Goal: Information Seeking & Learning: Learn about a topic

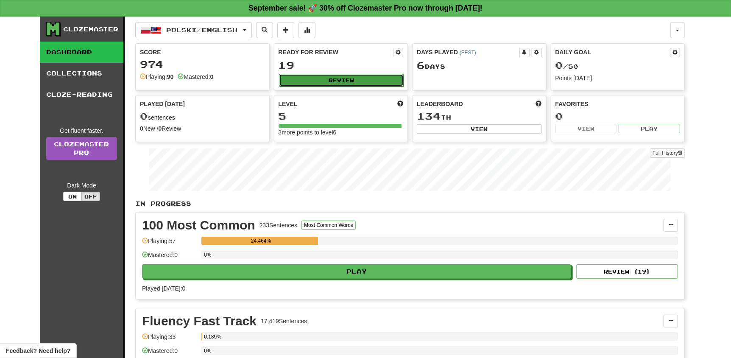
click at [320, 79] on button "Review" at bounding box center [341, 80] width 125 height 13
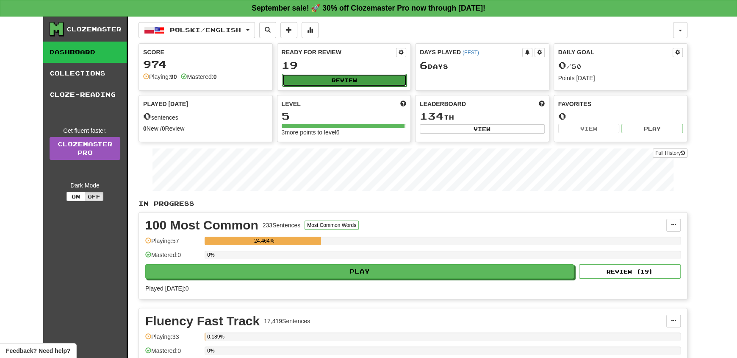
select select "**"
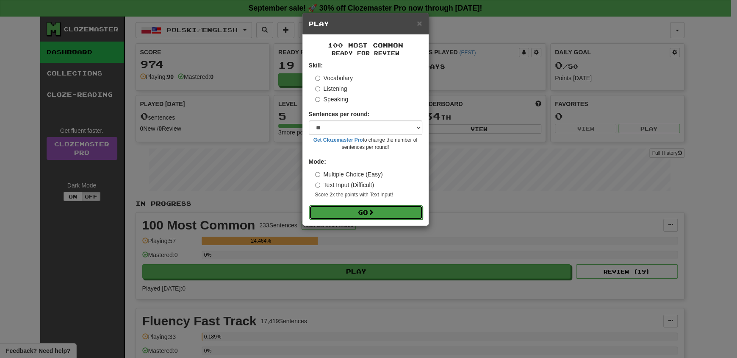
click at [363, 212] on button "Go" at bounding box center [366, 212] width 114 height 14
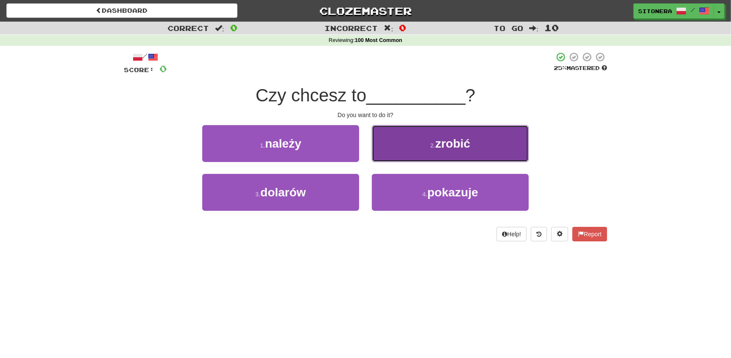
click at [405, 139] on button "2 . zrobić" at bounding box center [450, 143] width 157 height 37
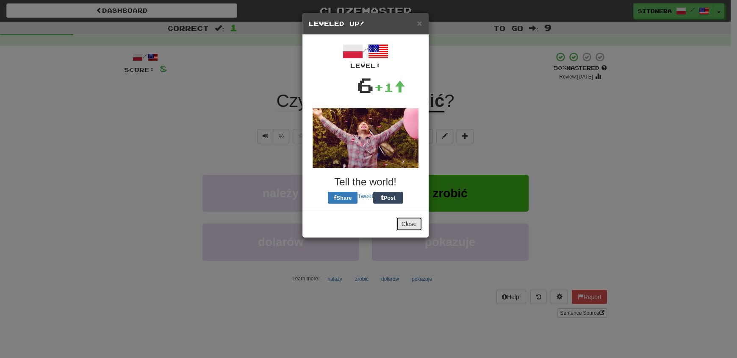
click at [409, 221] on button "Close" at bounding box center [409, 224] width 26 height 14
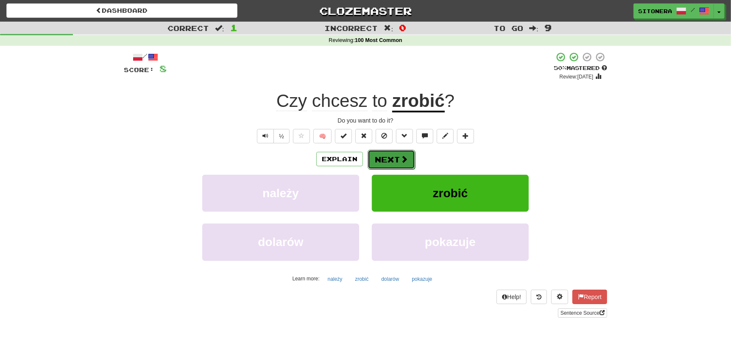
click at [400, 162] on span at bounding box center [404, 159] width 8 height 8
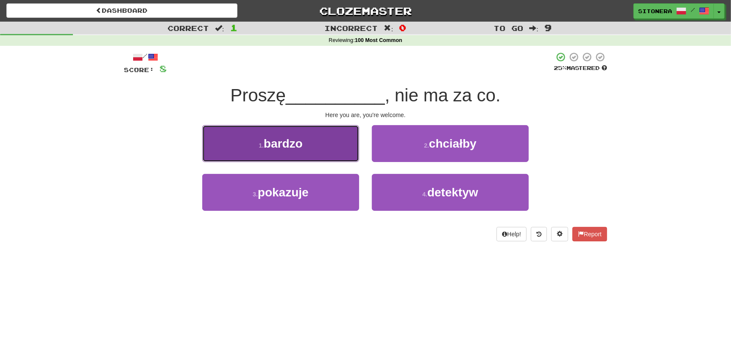
click at [302, 153] on button "1 . bardzo" at bounding box center [280, 143] width 157 height 37
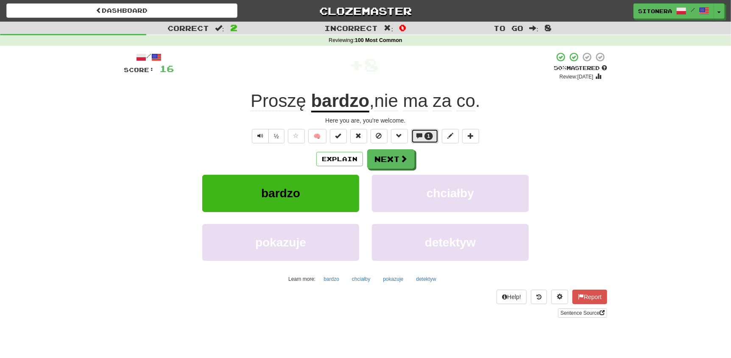
click at [423, 133] on span at bounding box center [420, 136] width 6 height 6
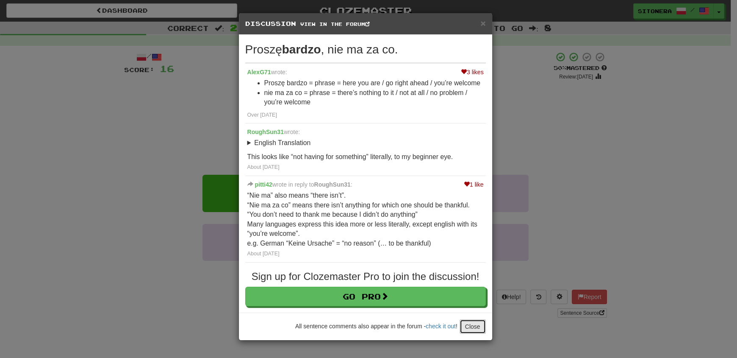
click at [479, 329] on button "Close" at bounding box center [473, 326] width 26 height 14
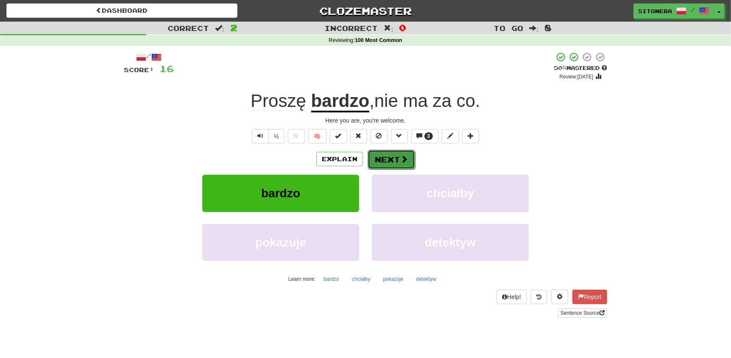
click at [396, 157] on button "Next" at bounding box center [390, 159] width 47 height 19
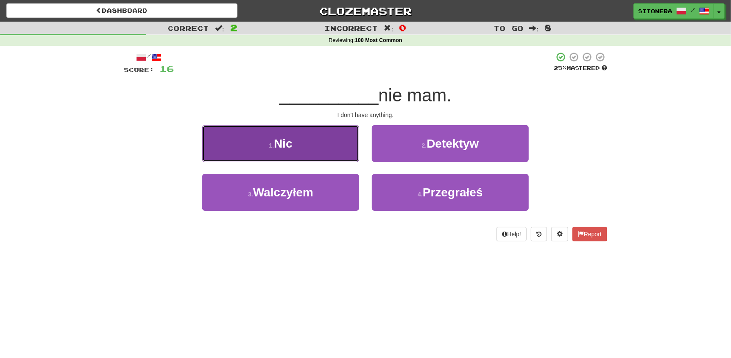
click at [300, 153] on button "1 . Nic" at bounding box center [280, 143] width 157 height 37
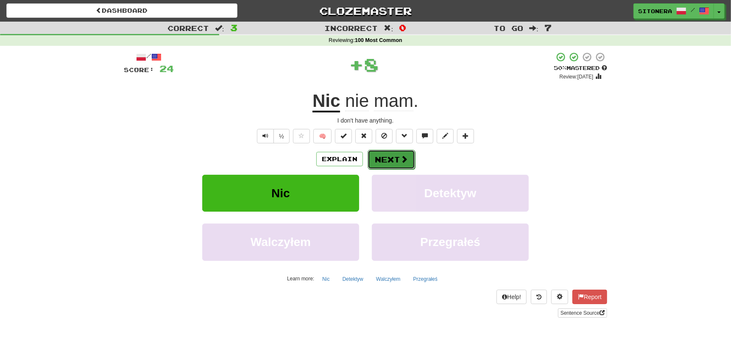
click at [398, 158] on button "Next" at bounding box center [390, 159] width 47 height 19
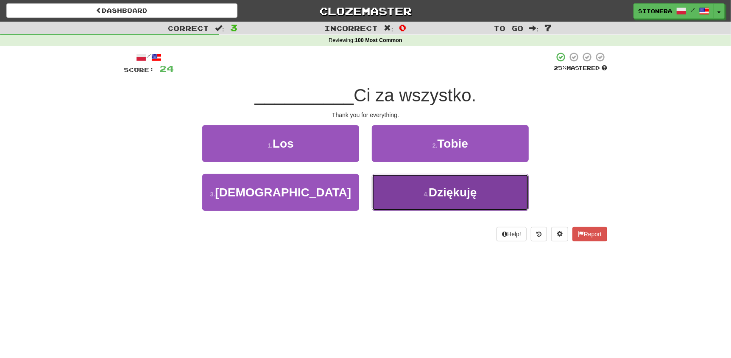
click at [442, 199] on span "Dziękuję" at bounding box center [452, 192] width 48 height 13
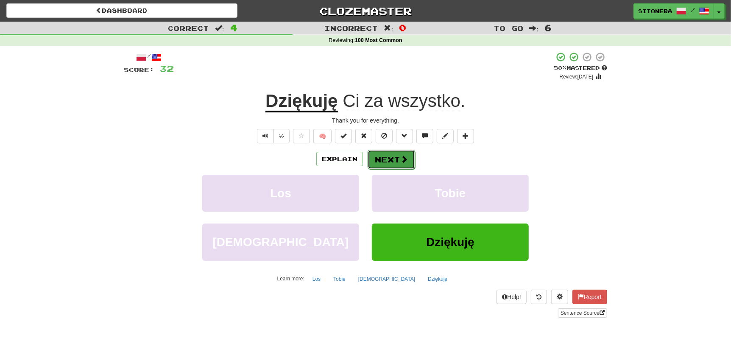
click at [392, 165] on button "Next" at bounding box center [390, 159] width 47 height 19
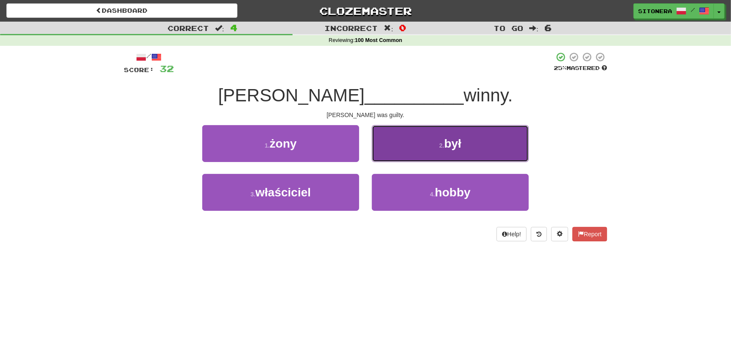
click at [420, 151] on button "2 . był" at bounding box center [450, 143] width 157 height 37
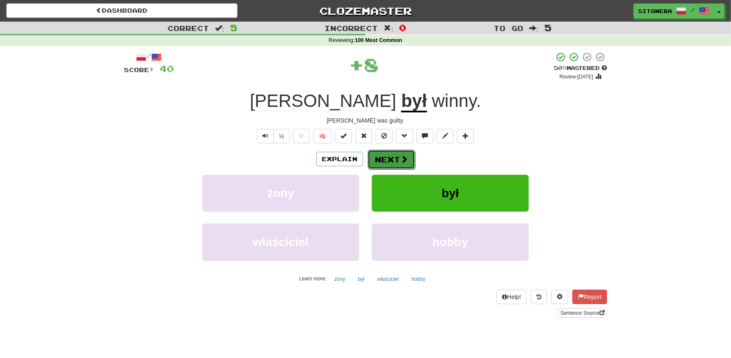
click at [389, 162] on button "Next" at bounding box center [390, 159] width 47 height 19
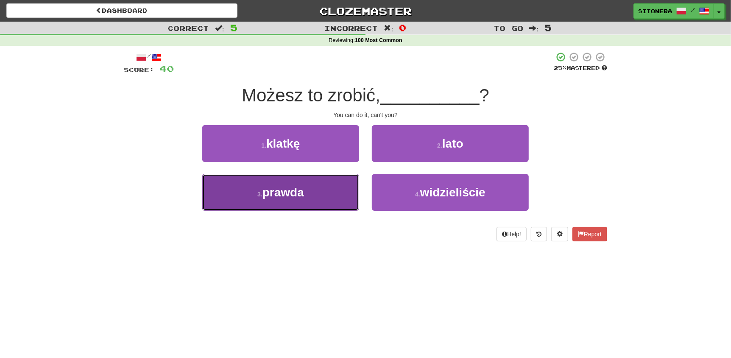
click at [317, 186] on button "3 . prawda" at bounding box center [280, 192] width 157 height 37
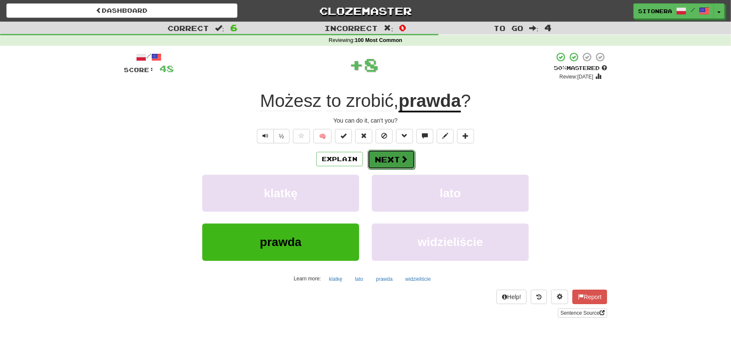
click at [381, 157] on button "Next" at bounding box center [390, 159] width 47 height 19
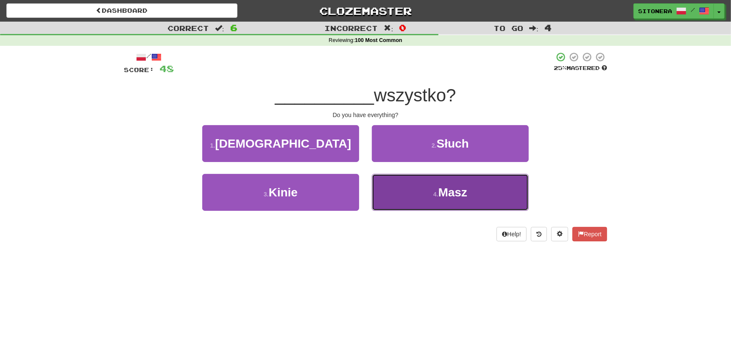
click at [415, 195] on button "4 . Masz" at bounding box center [450, 192] width 157 height 37
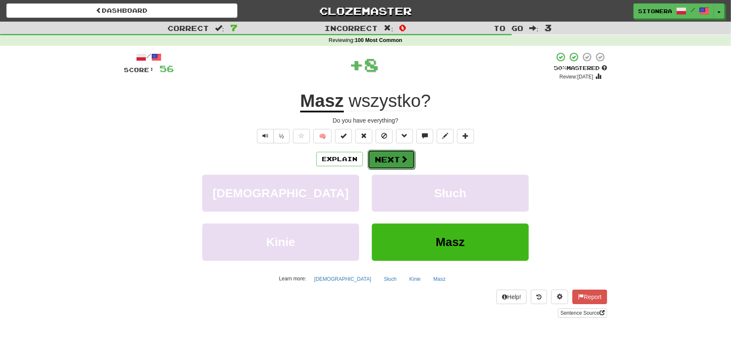
click at [385, 158] on button "Next" at bounding box center [390, 159] width 47 height 19
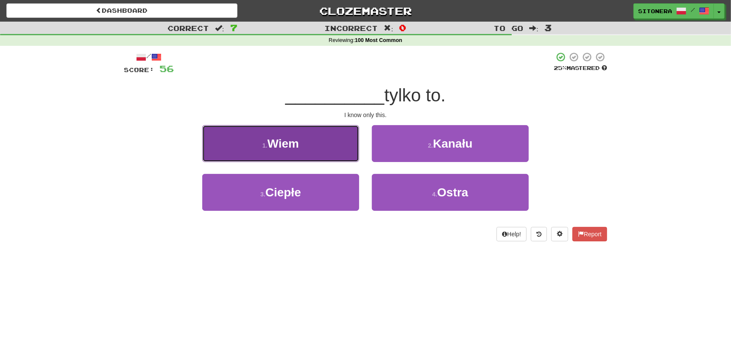
click at [320, 150] on button "1 . Wiem" at bounding box center [280, 143] width 157 height 37
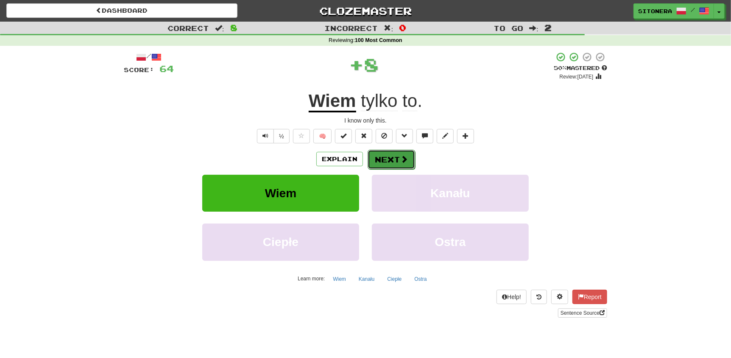
click at [386, 164] on button "Next" at bounding box center [390, 159] width 47 height 19
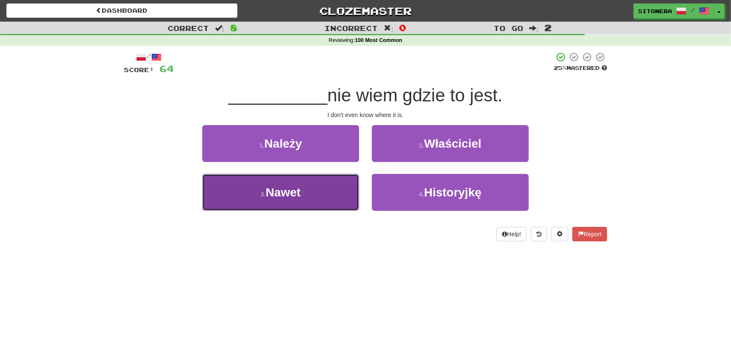
click at [347, 184] on button "3 . Nawet" at bounding box center [280, 192] width 157 height 37
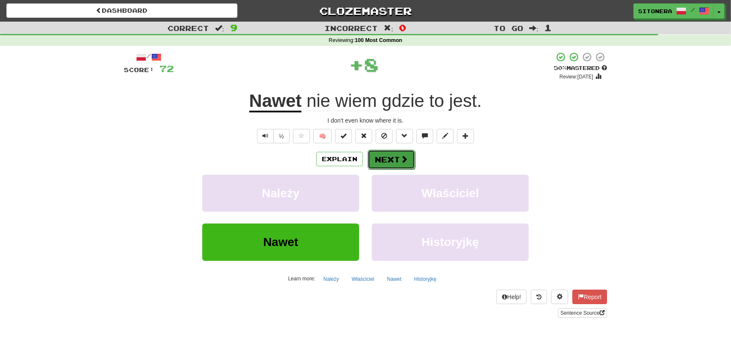
click at [390, 154] on button "Next" at bounding box center [390, 159] width 47 height 19
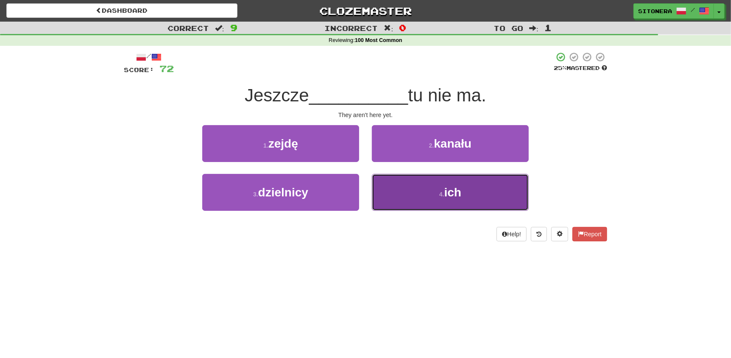
click at [455, 209] on button "4 . ich" at bounding box center [450, 192] width 157 height 37
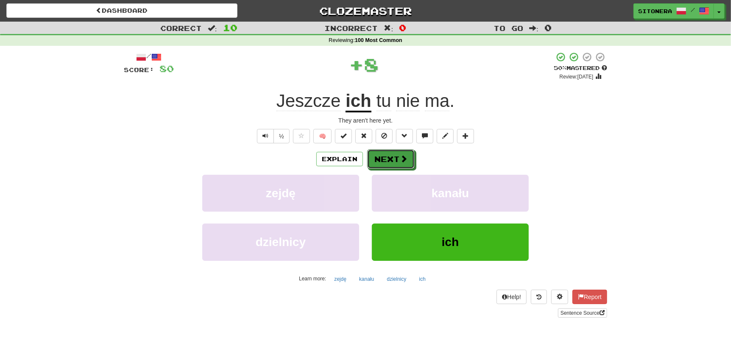
click at [403, 162] on span at bounding box center [404, 159] width 8 height 8
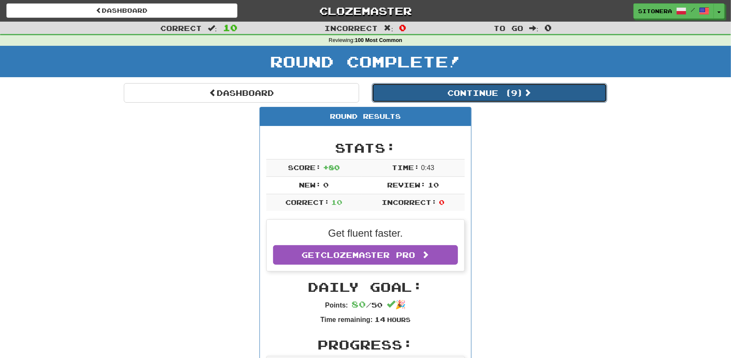
click at [454, 97] on button "Continue ( 9 )" at bounding box center [489, 92] width 235 height 19
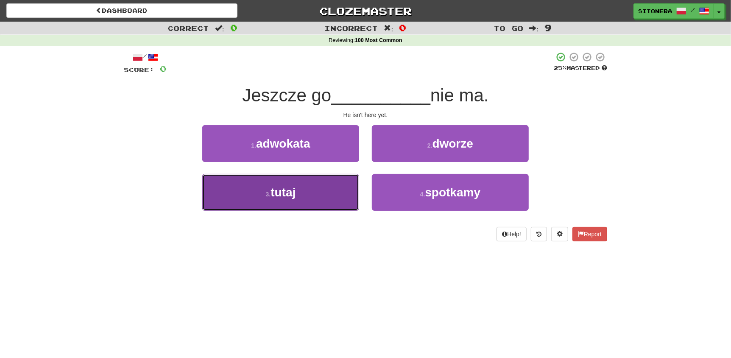
click at [334, 194] on button "3 . tutaj" at bounding box center [280, 192] width 157 height 37
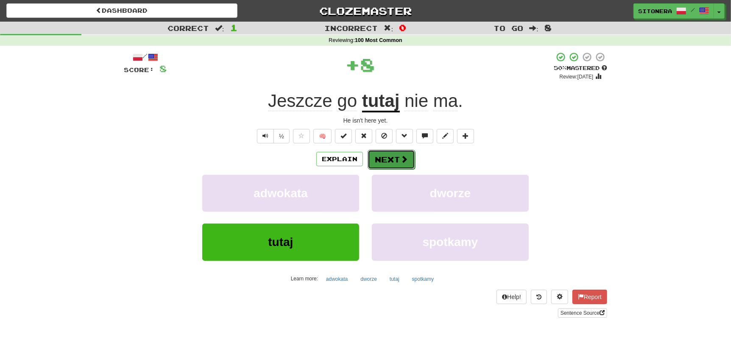
click at [412, 151] on button "Next" at bounding box center [390, 159] width 47 height 19
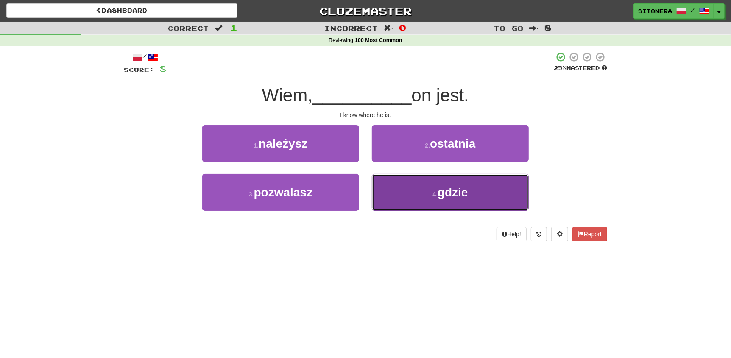
click at [432, 194] on small "4 ." at bounding box center [434, 194] width 5 height 7
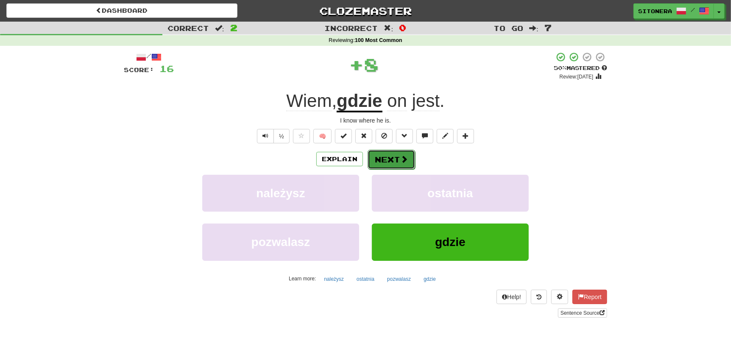
click at [394, 161] on button "Next" at bounding box center [390, 159] width 47 height 19
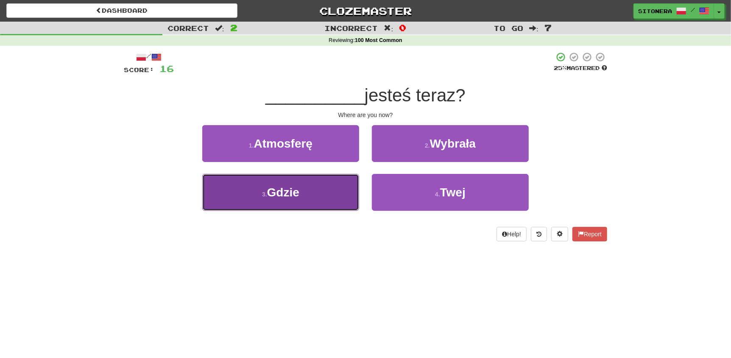
click at [314, 195] on button "3 . Gdzie" at bounding box center [280, 192] width 157 height 37
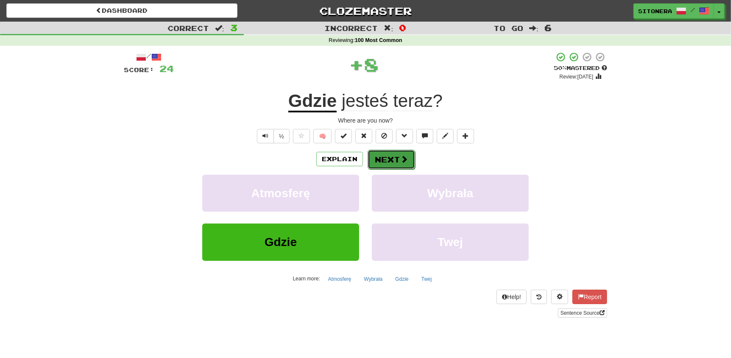
click at [385, 161] on button "Next" at bounding box center [390, 159] width 47 height 19
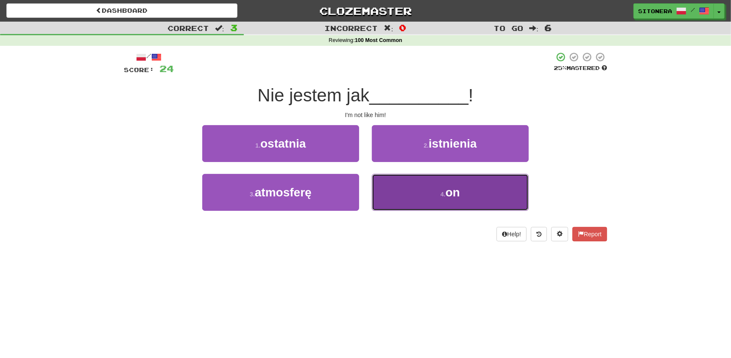
click at [425, 191] on button "4 . on" at bounding box center [450, 192] width 157 height 37
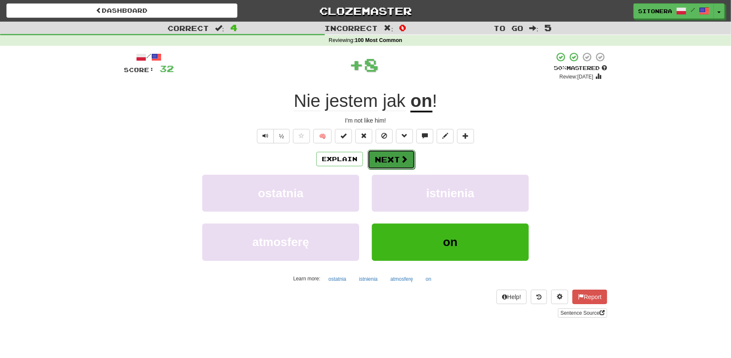
click at [390, 154] on button "Next" at bounding box center [390, 159] width 47 height 19
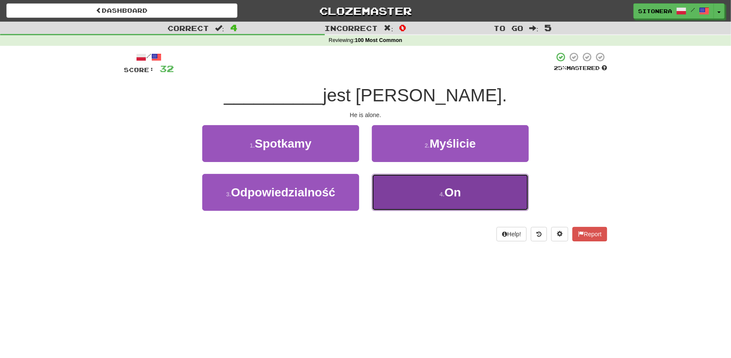
click at [443, 199] on button "4 . On" at bounding box center [450, 192] width 157 height 37
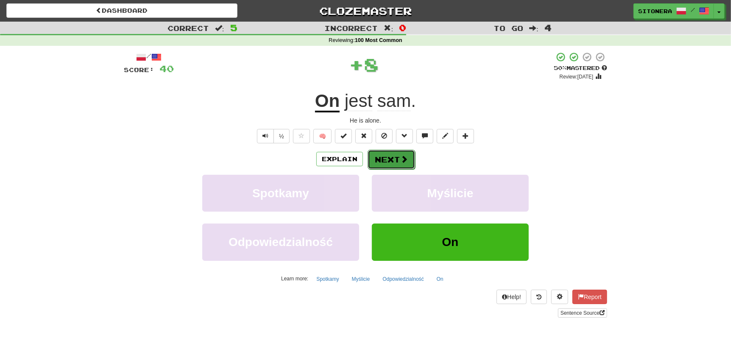
click at [389, 159] on button "Next" at bounding box center [390, 159] width 47 height 19
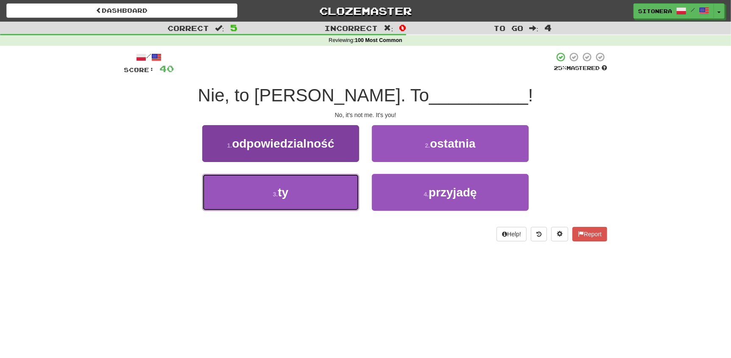
click at [298, 209] on button "3 . ty" at bounding box center [280, 192] width 157 height 37
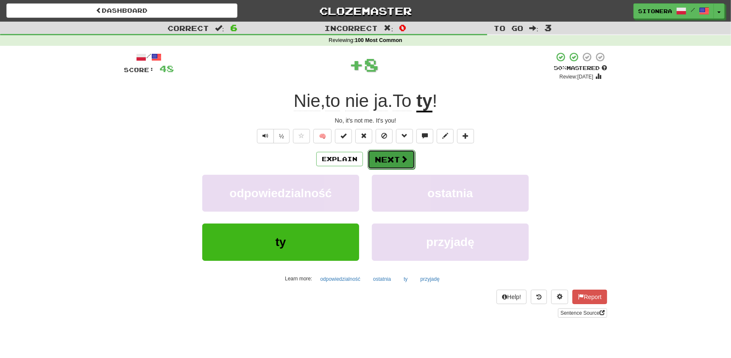
click at [394, 166] on button "Next" at bounding box center [390, 159] width 47 height 19
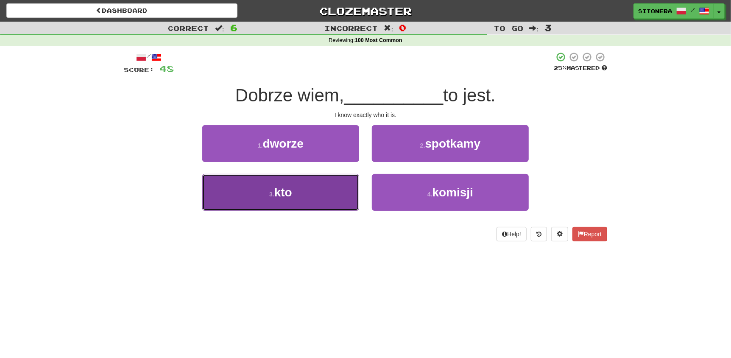
click at [321, 194] on button "3 . kto" at bounding box center [280, 192] width 157 height 37
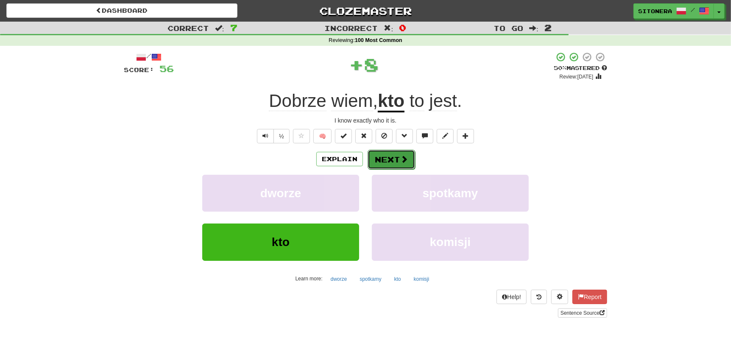
click at [398, 156] on button "Next" at bounding box center [390, 159] width 47 height 19
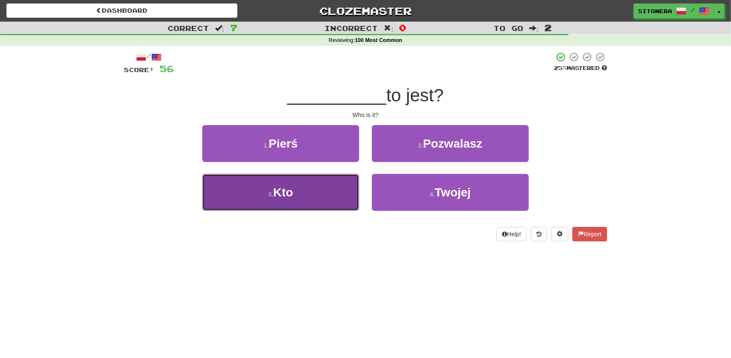
click at [314, 196] on button "3 . Kto" at bounding box center [280, 192] width 157 height 37
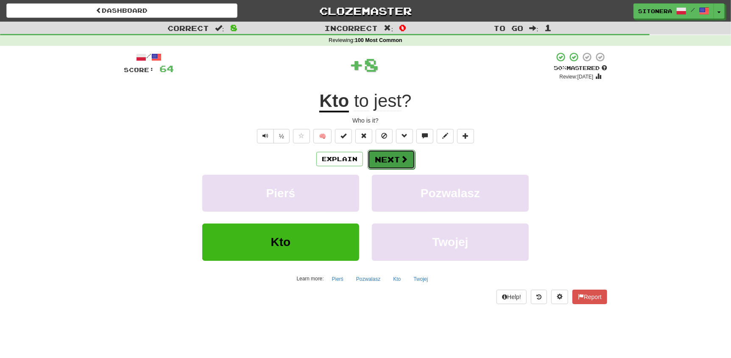
click at [395, 160] on button "Next" at bounding box center [390, 159] width 47 height 19
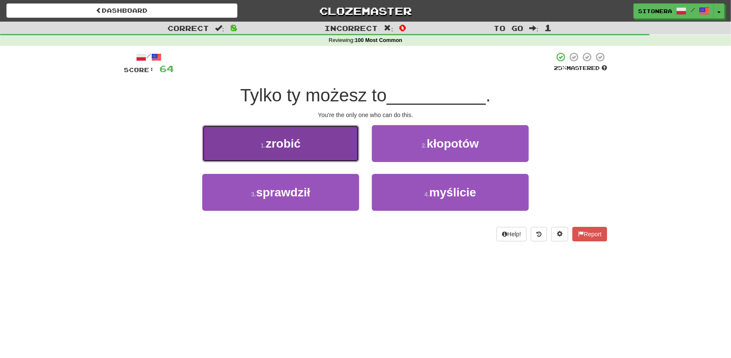
click at [330, 148] on button "1 . zrobić" at bounding box center [280, 143] width 157 height 37
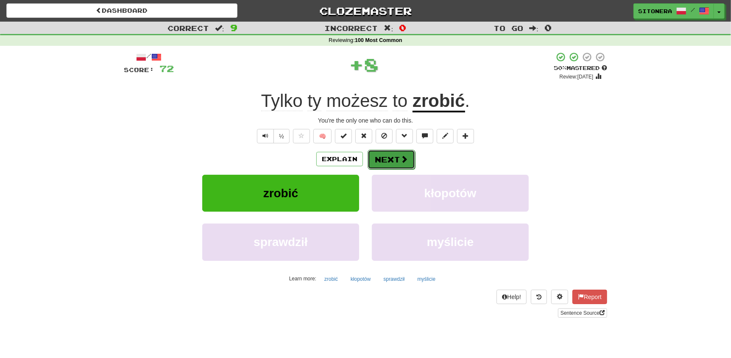
click at [377, 153] on button "Next" at bounding box center [390, 159] width 47 height 19
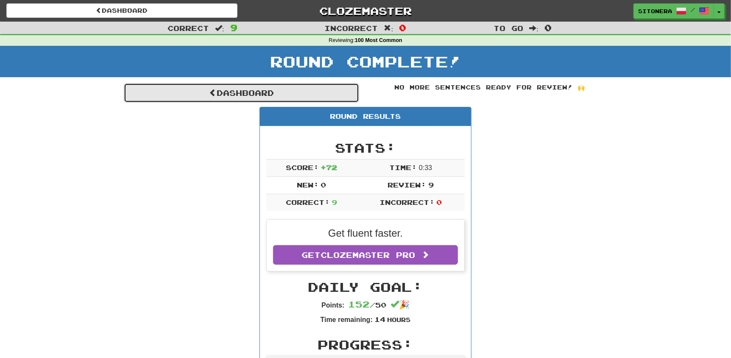
click at [307, 87] on link "Dashboard" at bounding box center [241, 92] width 235 height 19
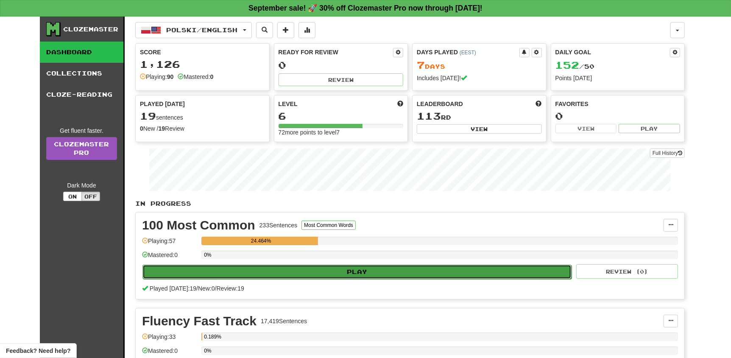
click at [329, 266] on button "Play" at bounding box center [356, 271] width 429 height 14
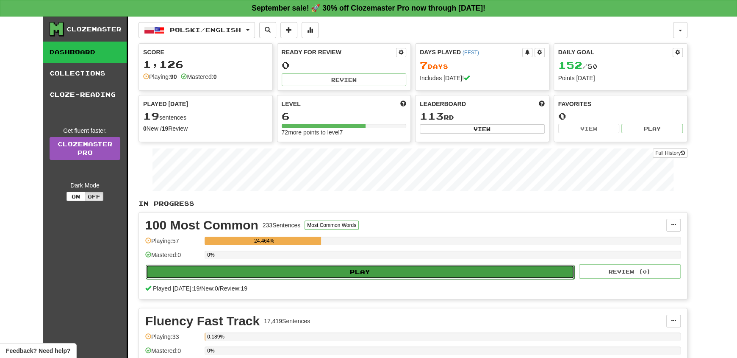
select select "**"
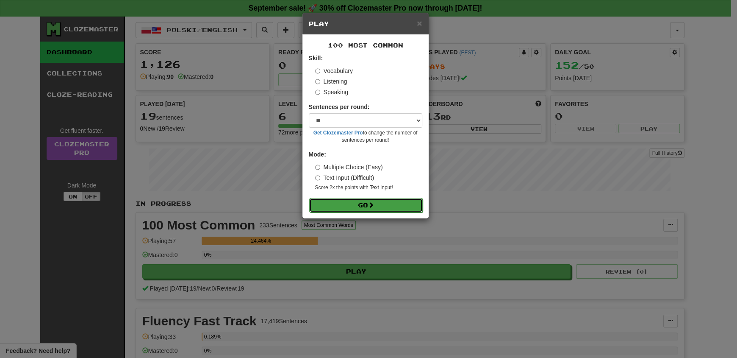
click at [361, 209] on button "Go" at bounding box center [366, 205] width 114 height 14
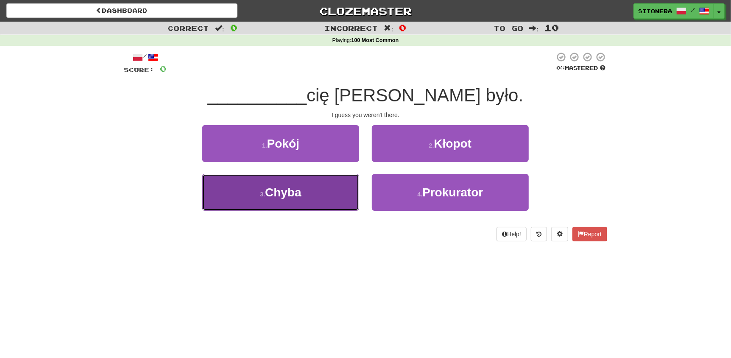
click at [329, 187] on button "3 . Chyba" at bounding box center [280, 192] width 157 height 37
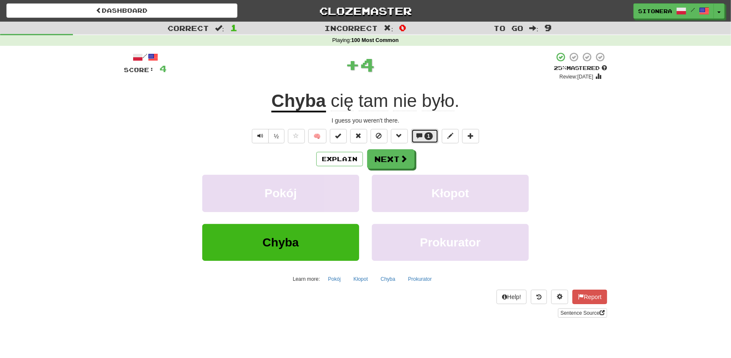
click at [418, 137] on span at bounding box center [420, 136] width 6 height 6
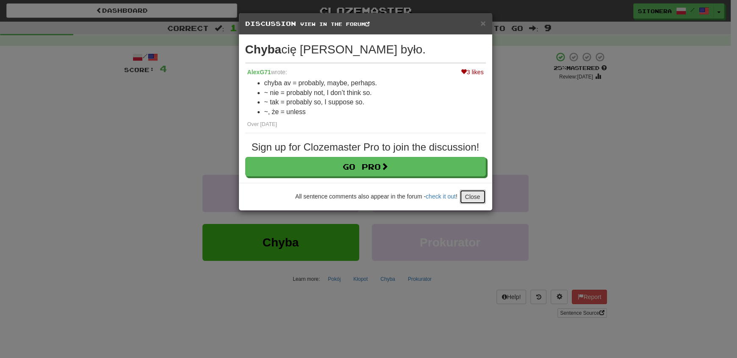
click at [477, 199] on button "Close" at bounding box center [473, 196] width 26 height 14
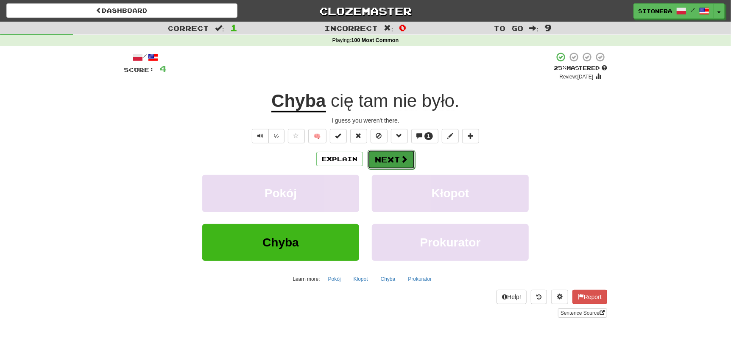
click at [406, 157] on span at bounding box center [404, 159] width 8 height 8
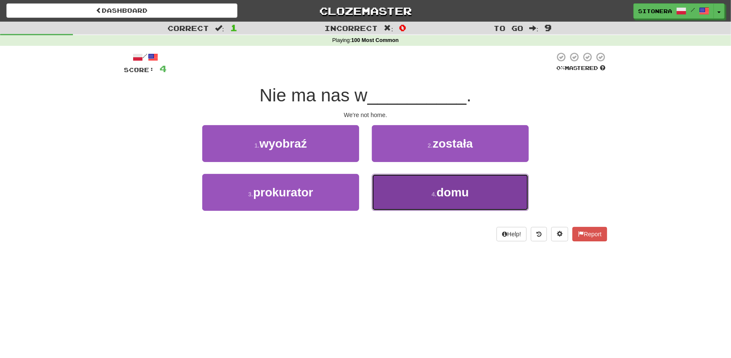
click at [412, 193] on button "4 . domu" at bounding box center [450, 192] width 157 height 37
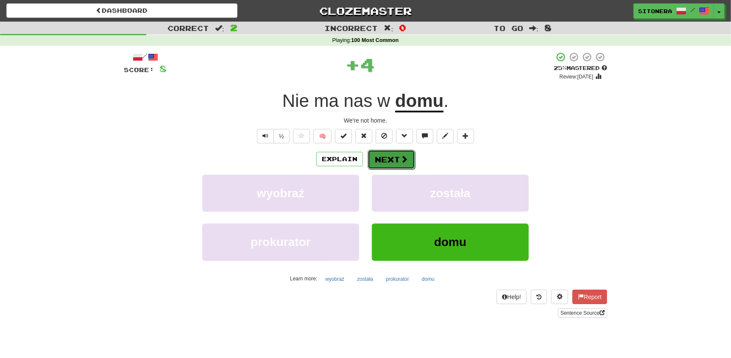
click at [387, 156] on button "Next" at bounding box center [390, 159] width 47 height 19
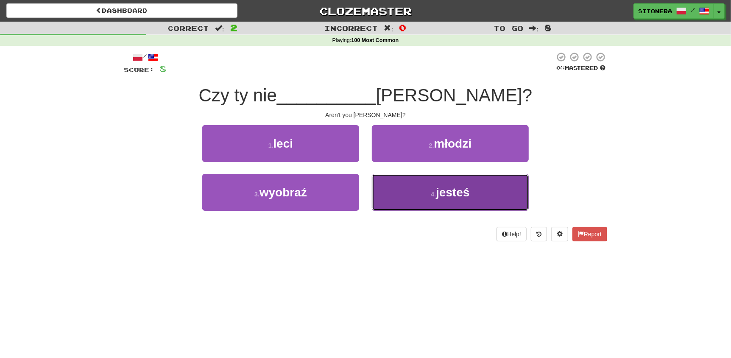
click at [411, 189] on button "4 . jesteś" at bounding box center [450, 192] width 157 height 37
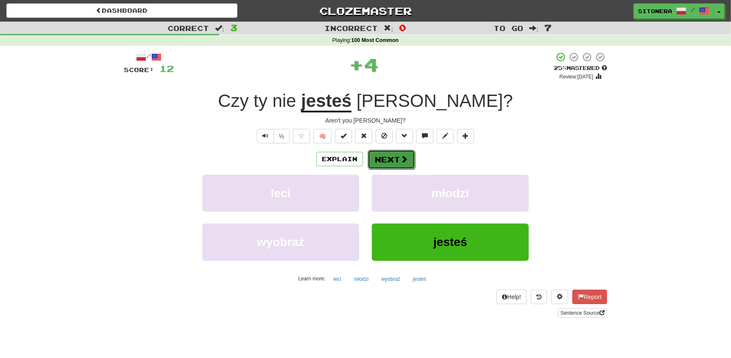
click at [380, 157] on button "Next" at bounding box center [390, 159] width 47 height 19
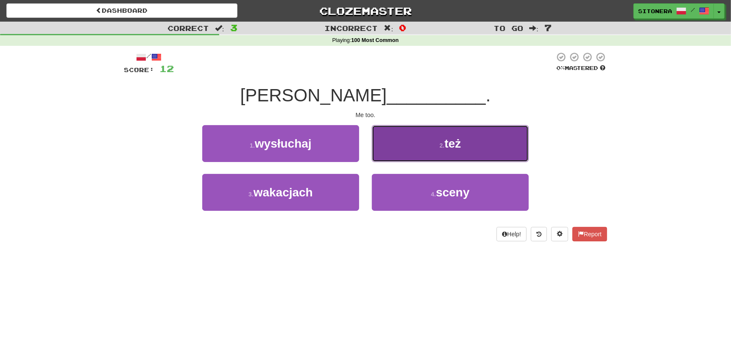
click at [384, 146] on button "2 . też" at bounding box center [450, 143] width 157 height 37
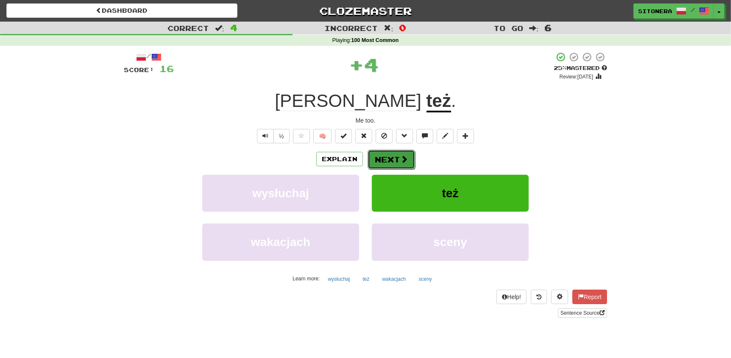
click at [387, 162] on button "Next" at bounding box center [390, 159] width 47 height 19
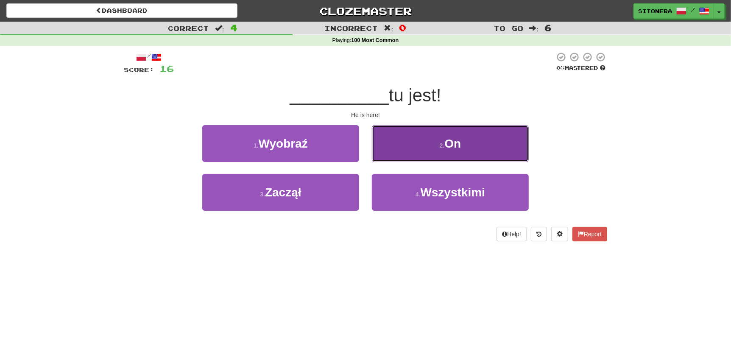
click at [414, 148] on button "2 . On" at bounding box center [450, 143] width 157 height 37
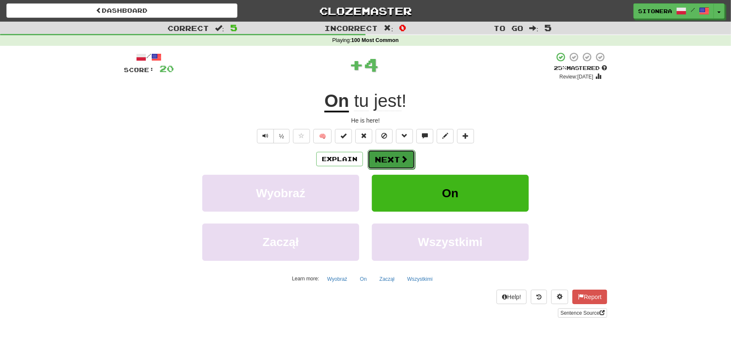
click at [395, 153] on button "Next" at bounding box center [390, 159] width 47 height 19
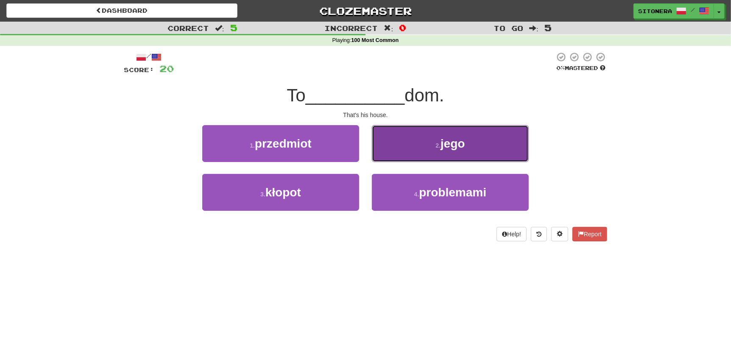
click at [422, 156] on button "2 . jego" at bounding box center [450, 143] width 157 height 37
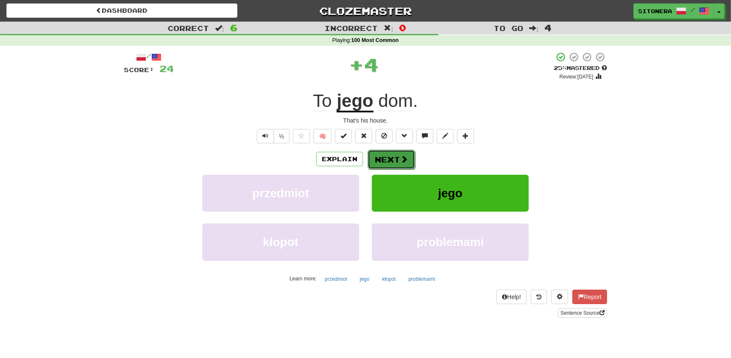
click at [384, 161] on button "Next" at bounding box center [390, 159] width 47 height 19
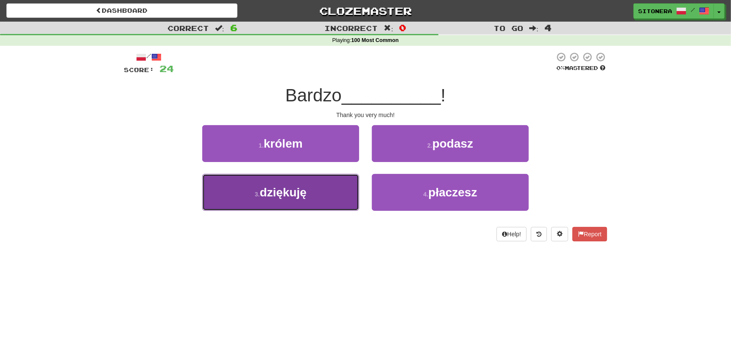
click at [311, 201] on button "3 . dziękuję" at bounding box center [280, 192] width 157 height 37
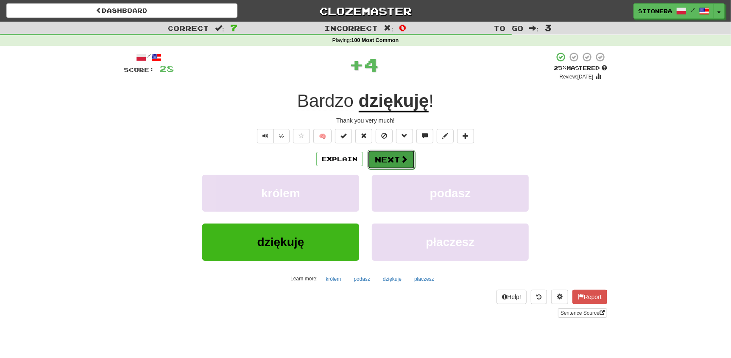
click at [389, 166] on button "Next" at bounding box center [390, 159] width 47 height 19
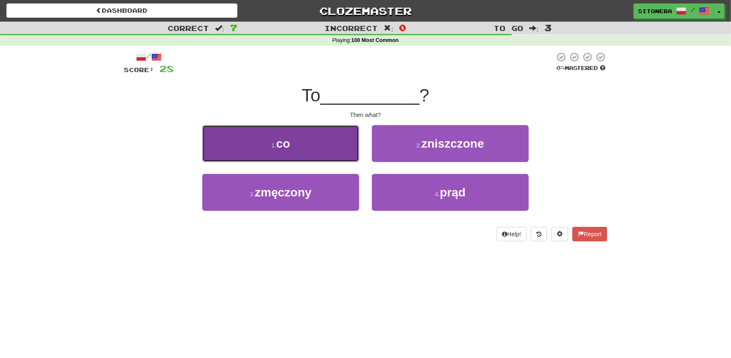
click at [331, 158] on button "1 . co" at bounding box center [280, 143] width 157 height 37
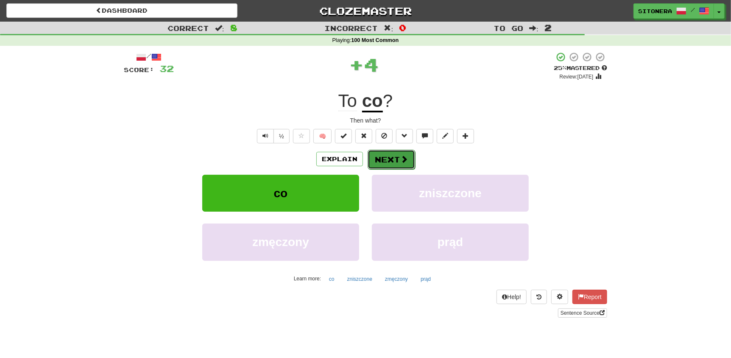
click at [390, 159] on button "Next" at bounding box center [390, 159] width 47 height 19
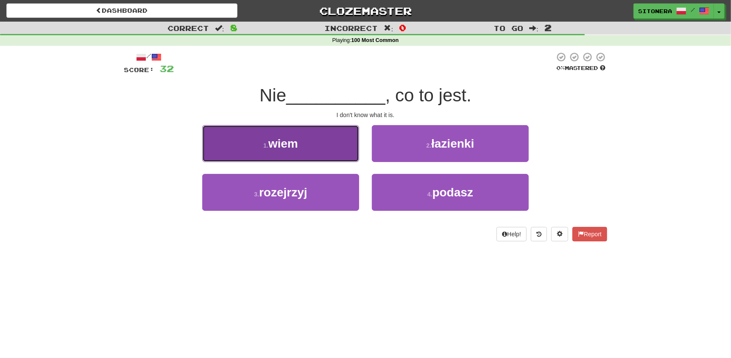
click at [316, 146] on button "1 . wiem" at bounding box center [280, 143] width 157 height 37
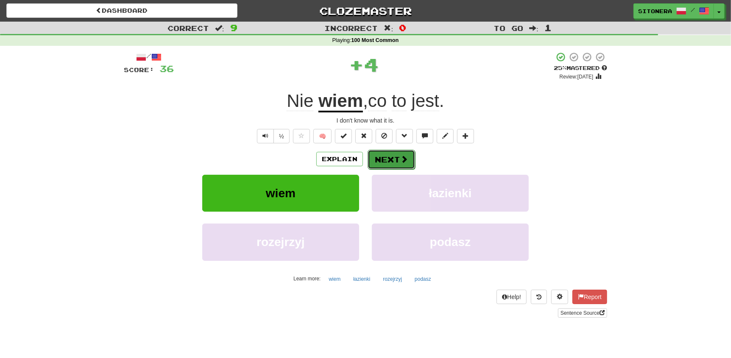
click at [382, 163] on button "Next" at bounding box center [390, 159] width 47 height 19
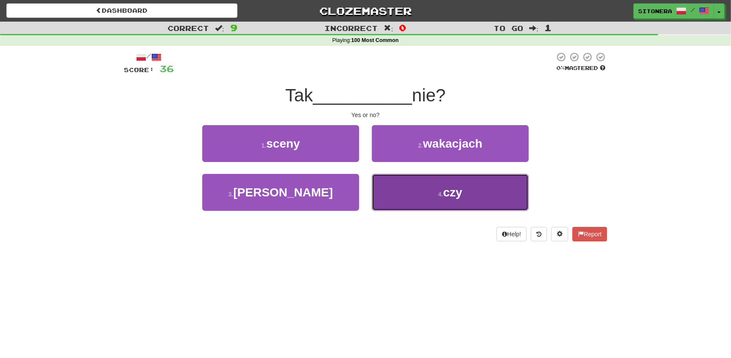
click at [424, 186] on button "4 . czy" at bounding box center [450, 192] width 157 height 37
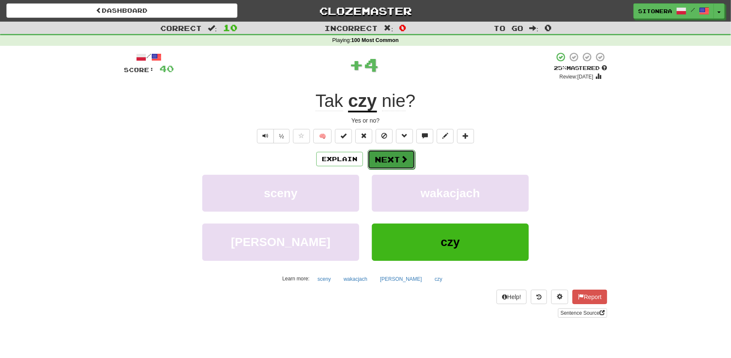
click at [398, 160] on button "Next" at bounding box center [390, 159] width 47 height 19
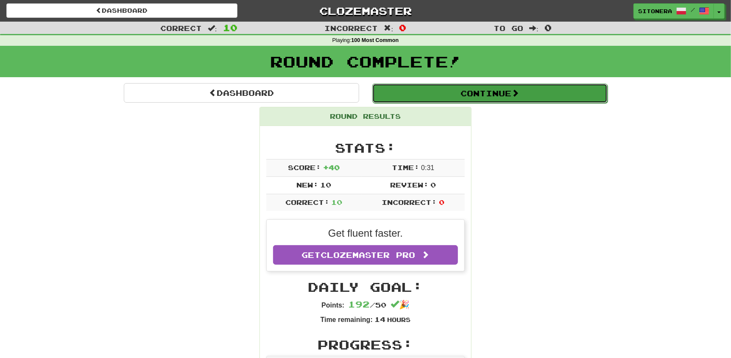
click at [434, 93] on button "Continue" at bounding box center [489, 92] width 235 height 19
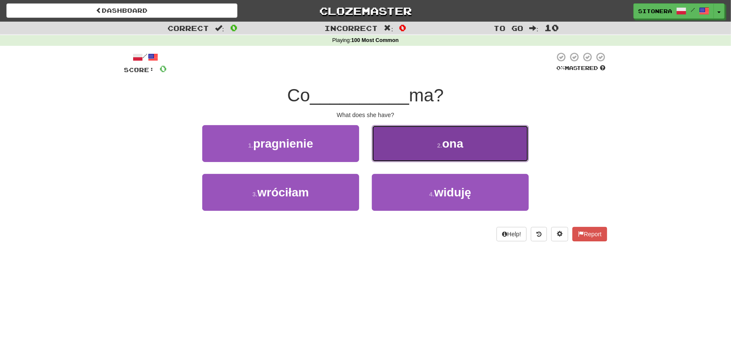
click at [452, 145] on span "ona" at bounding box center [452, 143] width 21 height 13
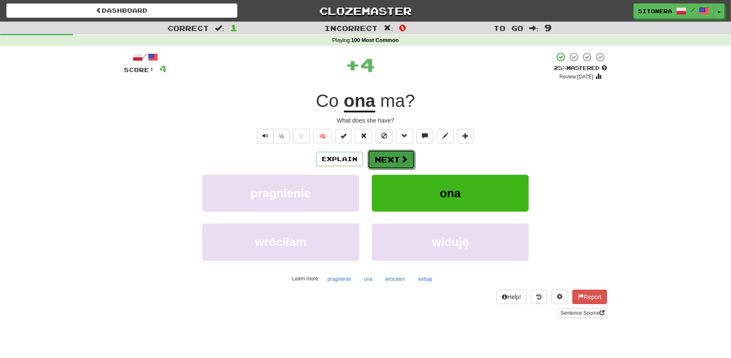
click at [398, 155] on button "Next" at bounding box center [390, 159] width 47 height 19
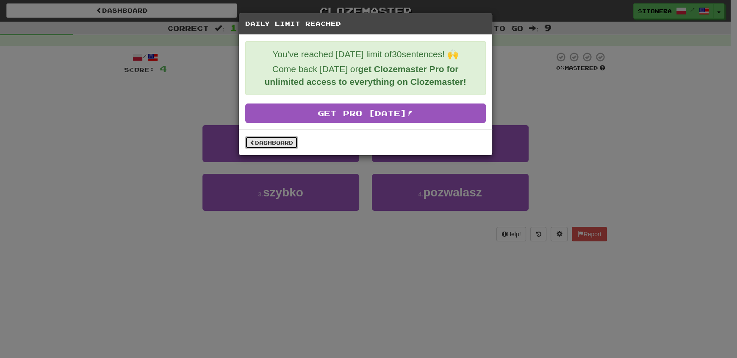
click at [285, 144] on link "Dashboard" at bounding box center [271, 142] width 53 height 13
